Goal: Transaction & Acquisition: Purchase product/service

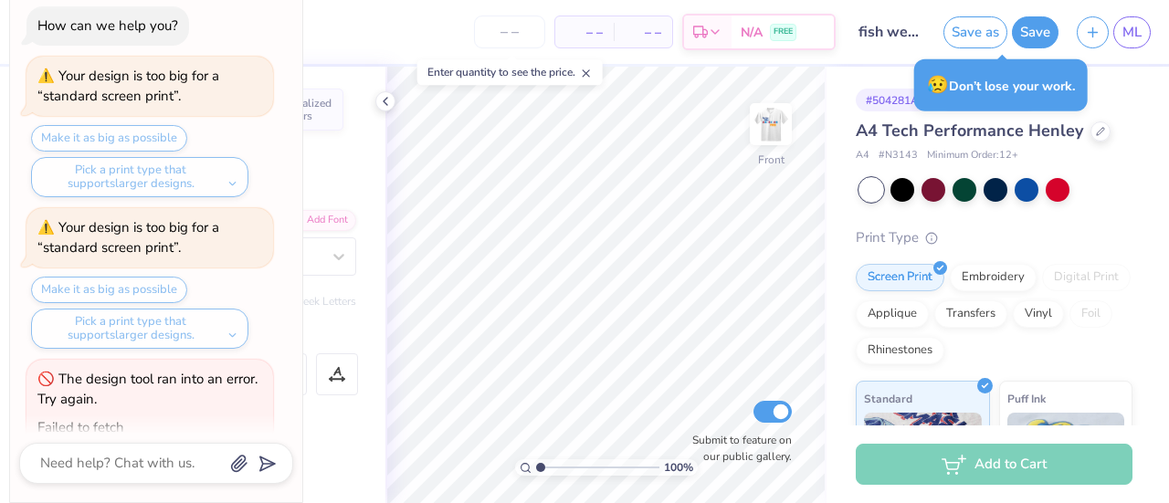
scroll to position [999, 0]
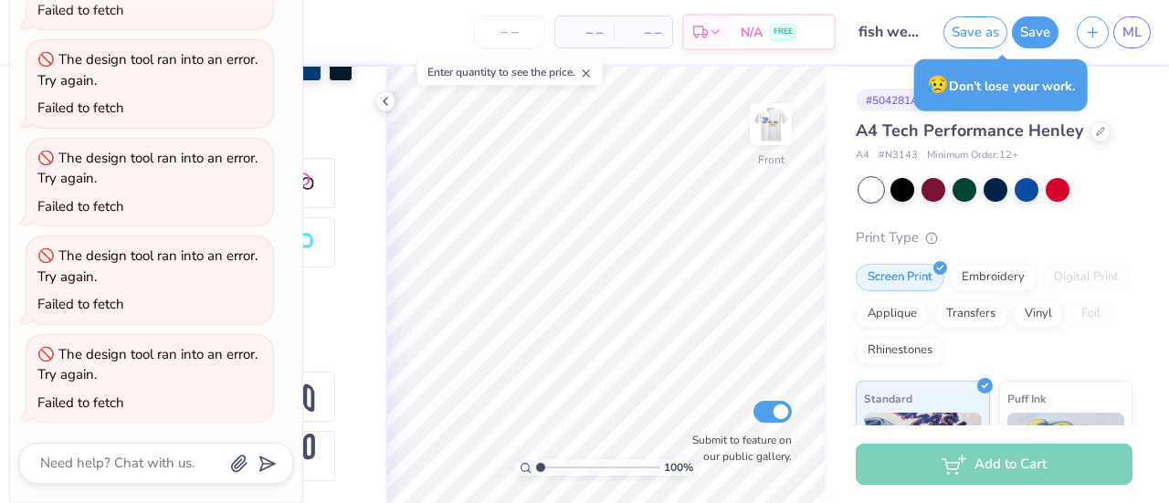
click at [786, 129] on img at bounding box center [770, 124] width 37 height 37
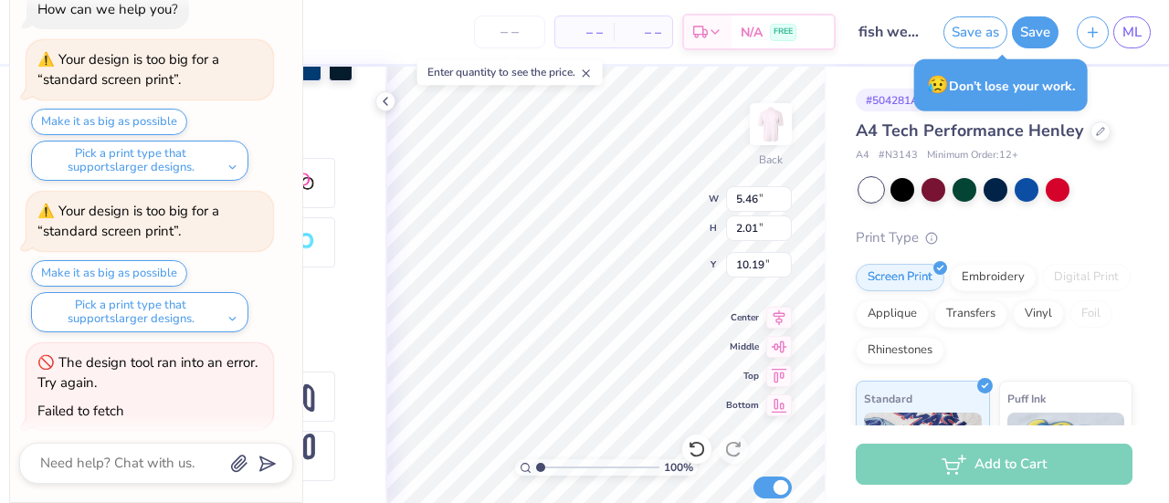
scroll to position [0, 0]
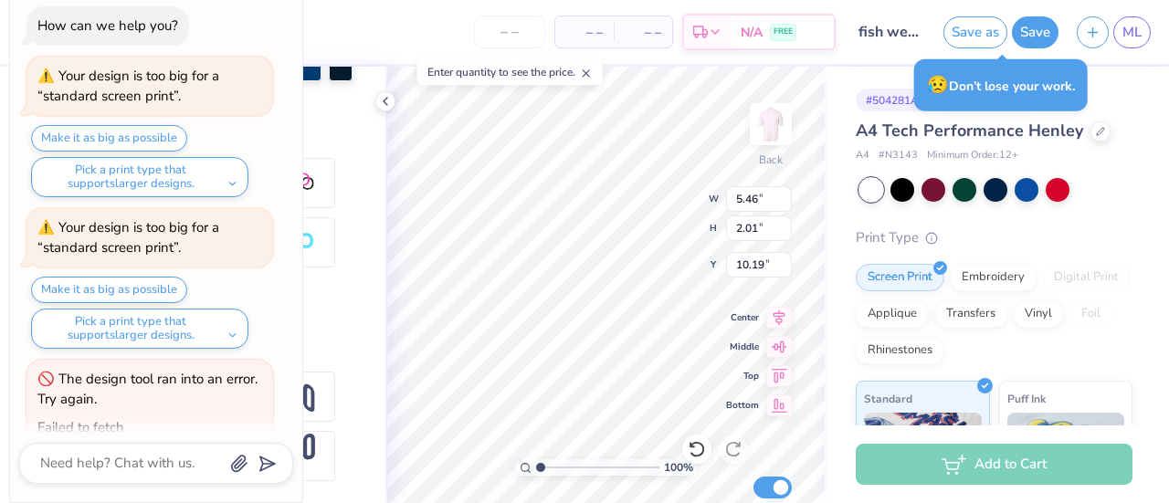
click at [346, 207] on div "Personalized Names Personalized Numbers Text Tool Add Font Font Super Dream Swi…" at bounding box center [233, 285] width 303 height 436
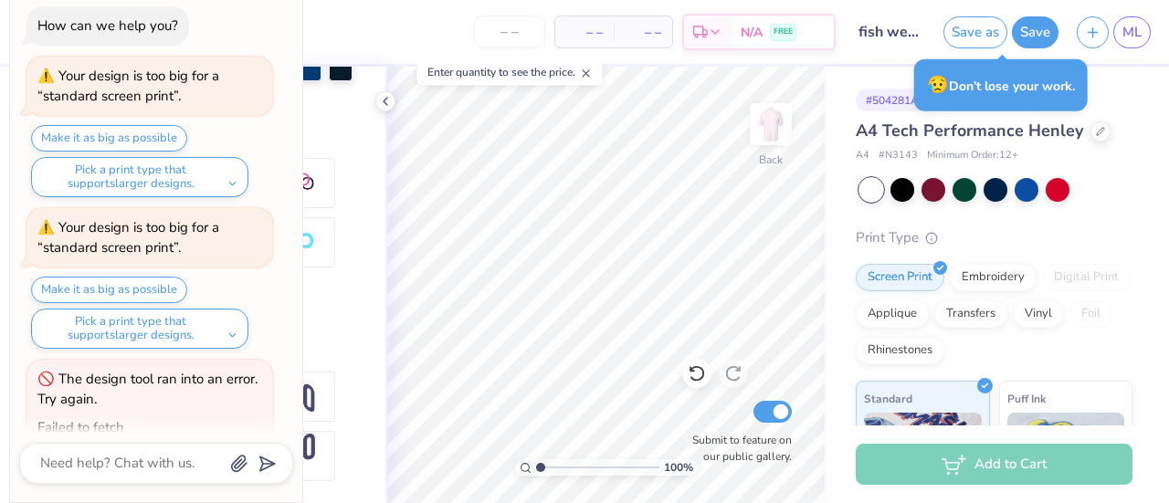
click at [1035, 37] on button "Save" at bounding box center [1035, 32] width 47 height 32
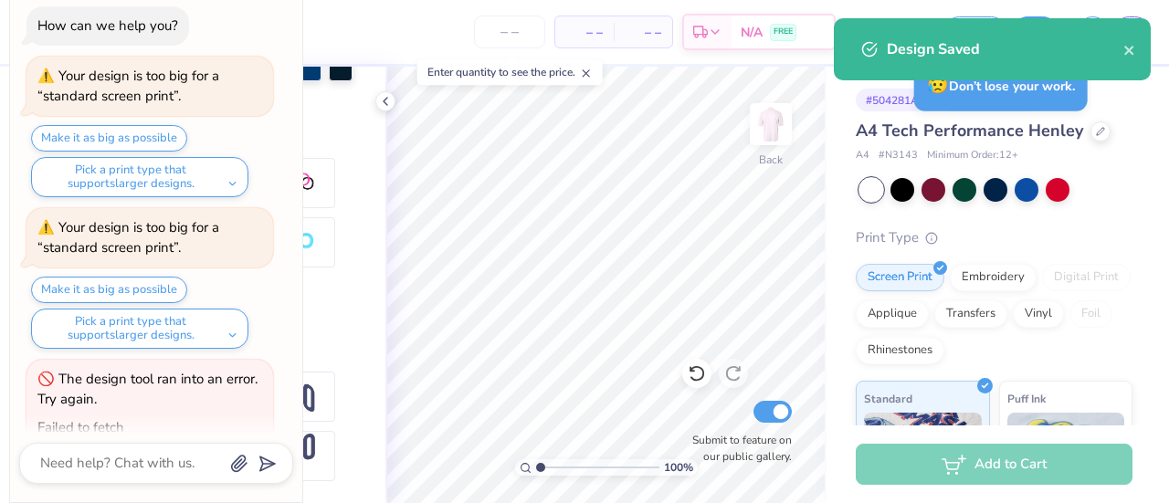
click at [349, 131] on div "Personalized Names Personalized Numbers Text Tool Add Font Font Super Dream Swi…" at bounding box center [233, 285] width 303 height 436
click at [1125, 55] on icon "close" at bounding box center [1128, 50] width 9 height 9
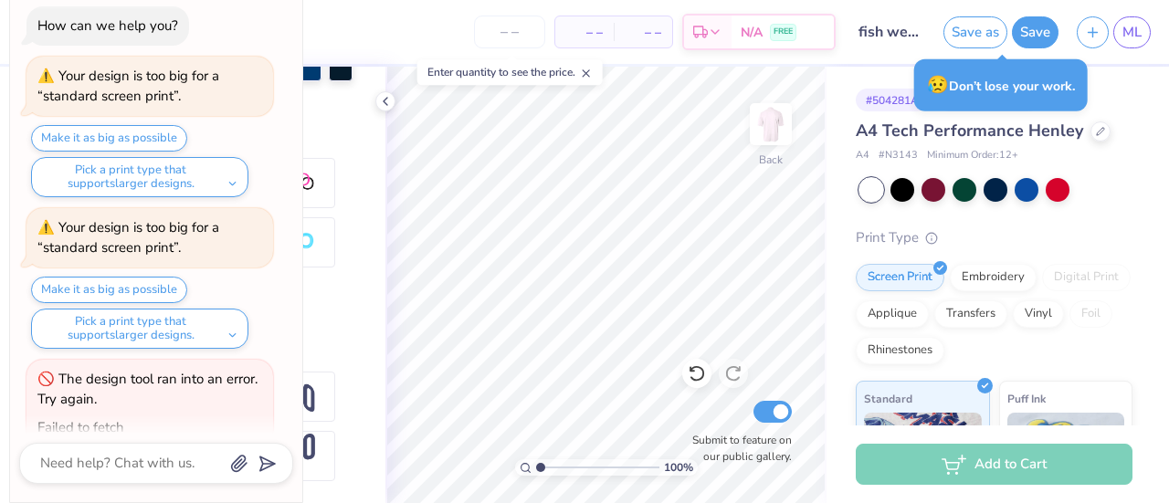
type textarea "x"
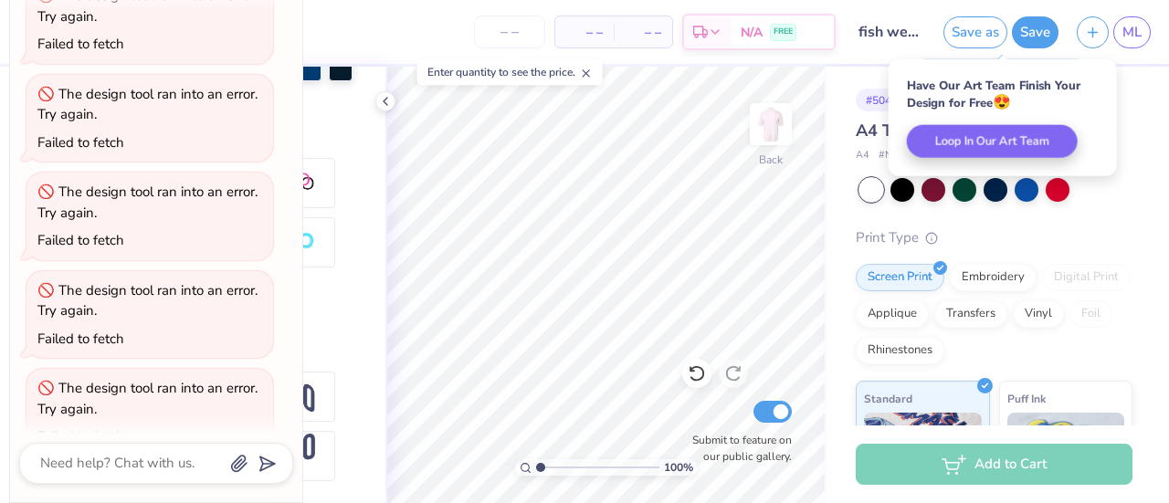
scroll to position [998, 0]
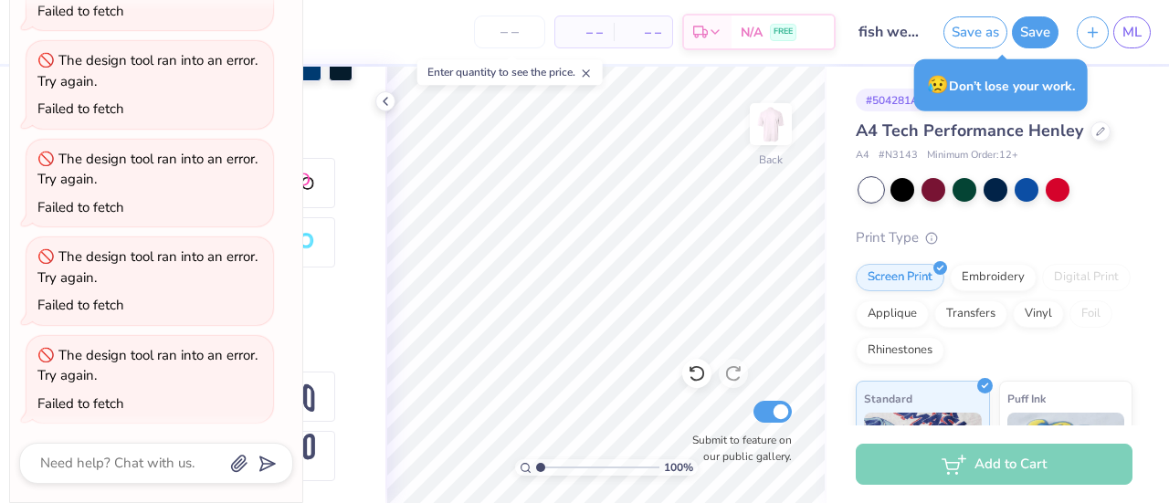
click at [347, 318] on div "Personalized Names Personalized Numbers Text Tool Add Font Font Super Dream Swi…" at bounding box center [233, 285] width 303 height 436
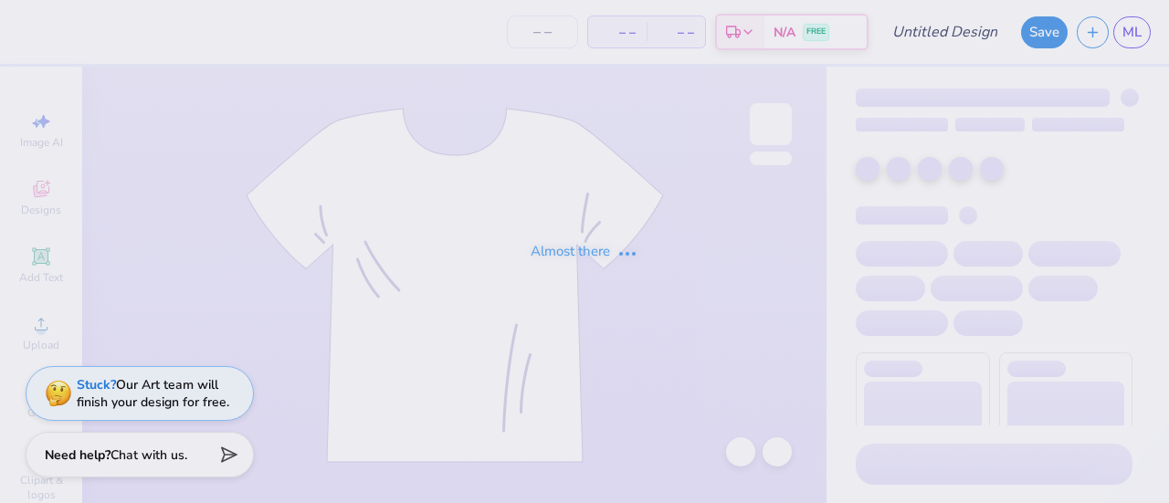
type input "fish week t-shirt 1"
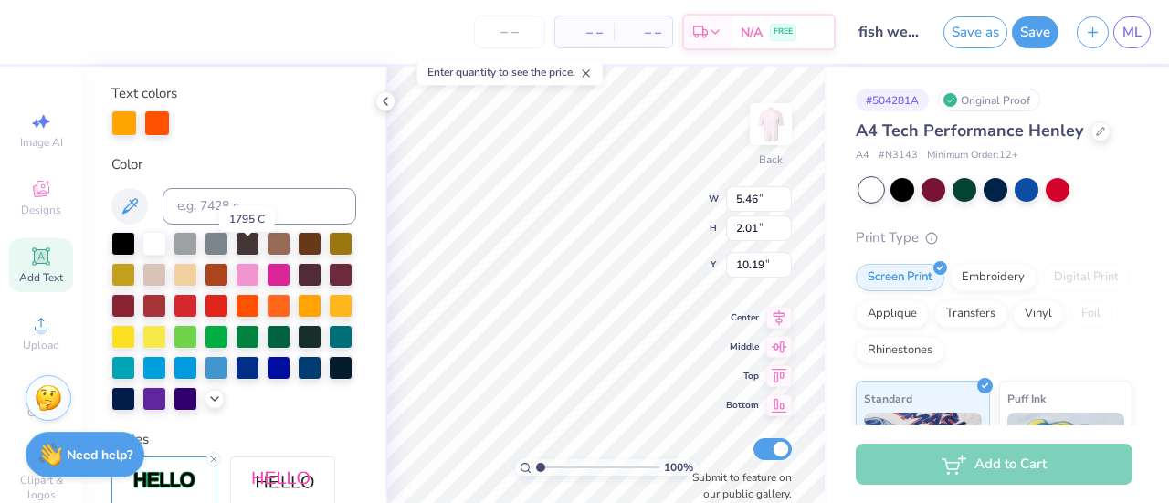
scroll to position [385, 0]
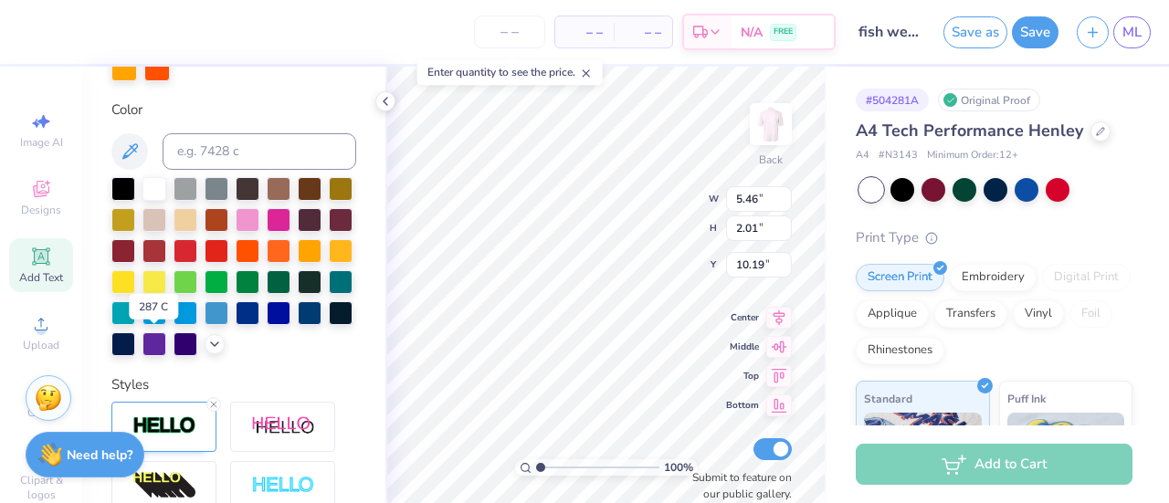
click at [236, 325] on div at bounding box center [248, 313] width 24 height 24
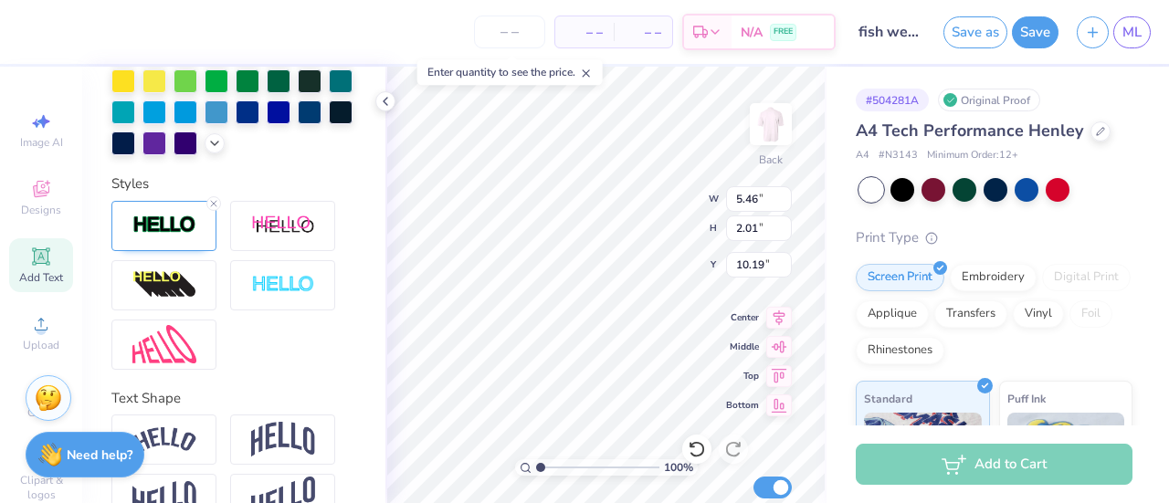
scroll to position [590, 0]
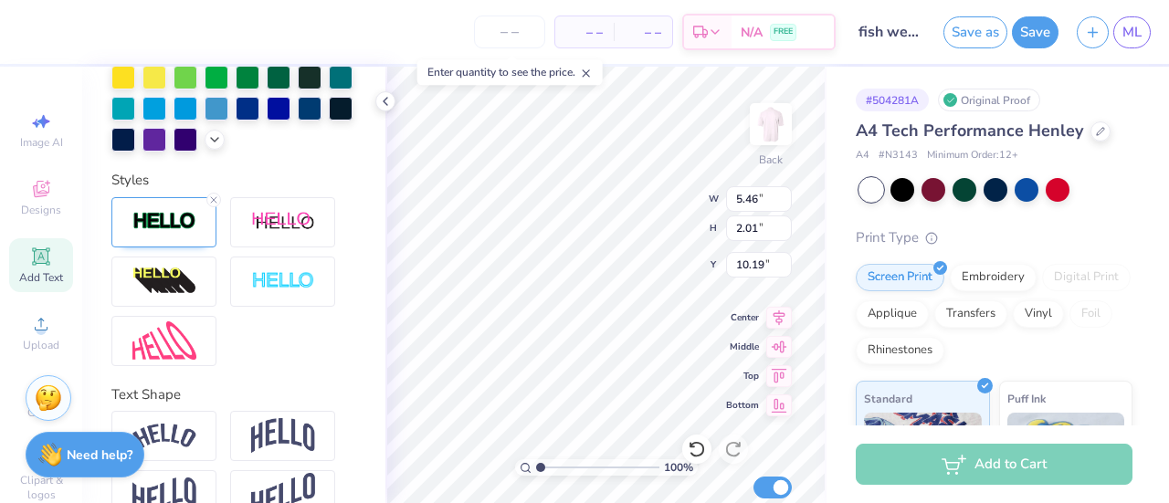
click at [173, 239] on div at bounding box center [163, 222] width 105 height 50
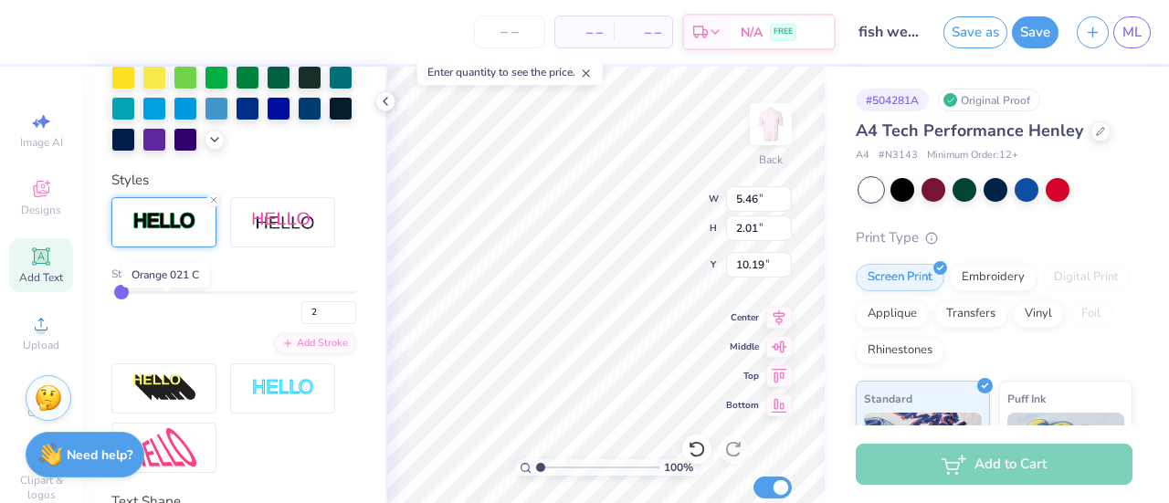
click at [162, 279] on div at bounding box center [166, 273] width 11 height 11
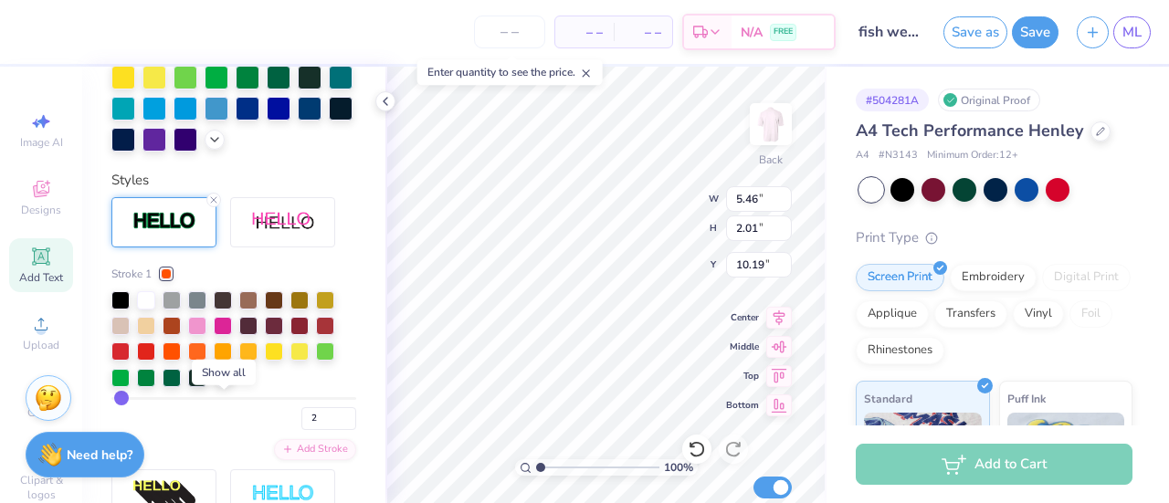
click at [221, 385] on icon at bounding box center [223, 378] width 15 height 15
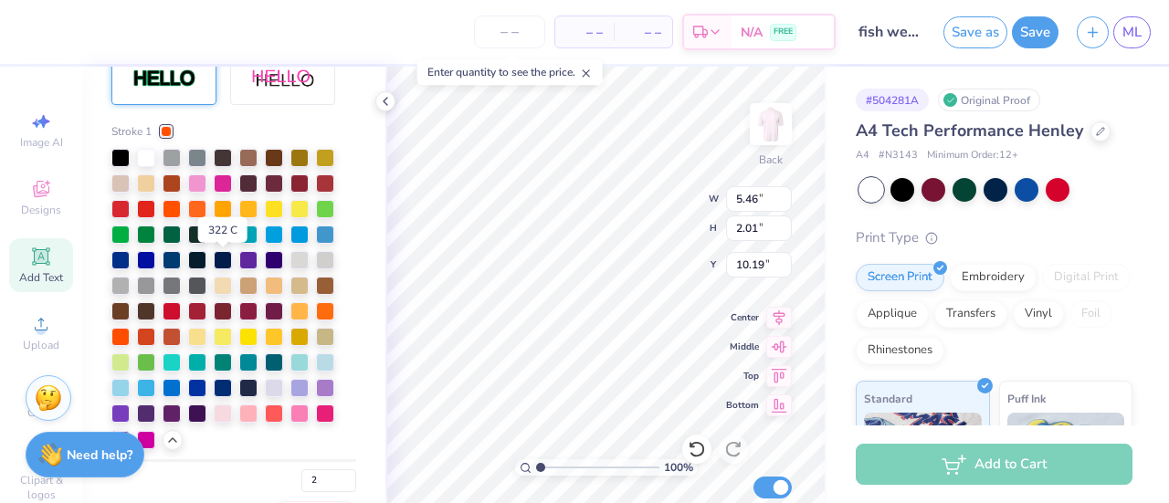
scroll to position [733, 0]
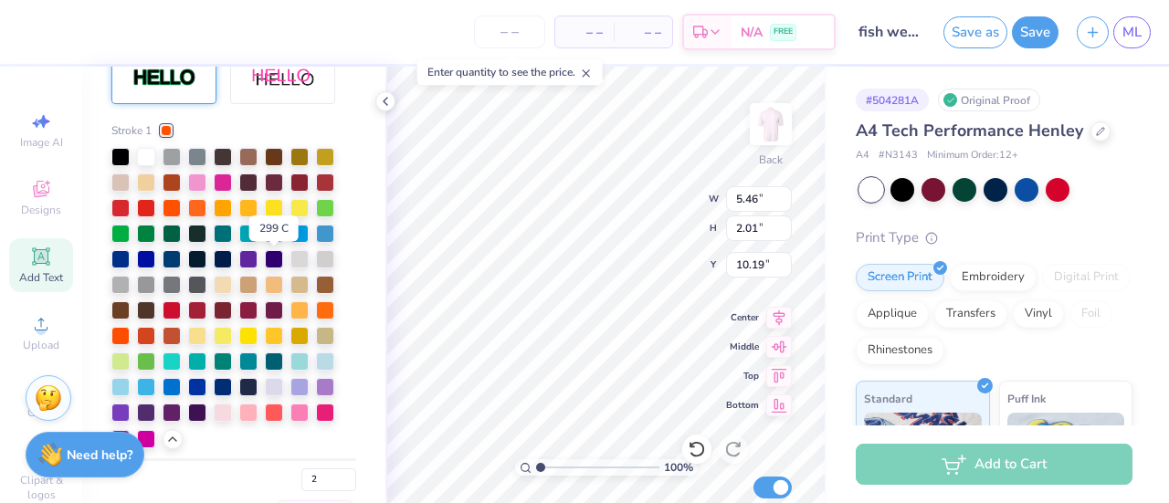
click at [271, 243] on div at bounding box center [274, 234] width 18 height 18
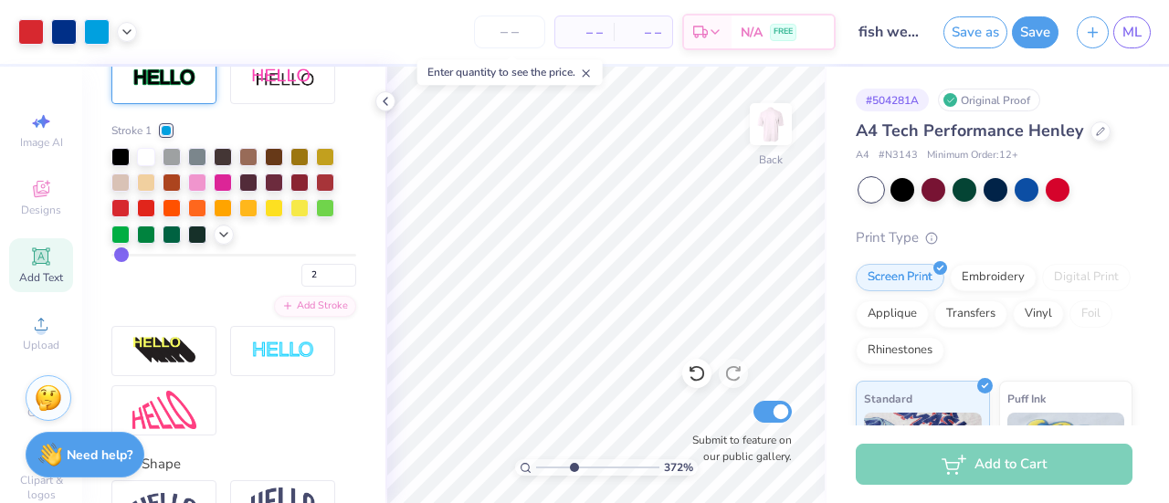
type input "3.67243704176746"
